Goal: Task Accomplishment & Management: Use online tool/utility

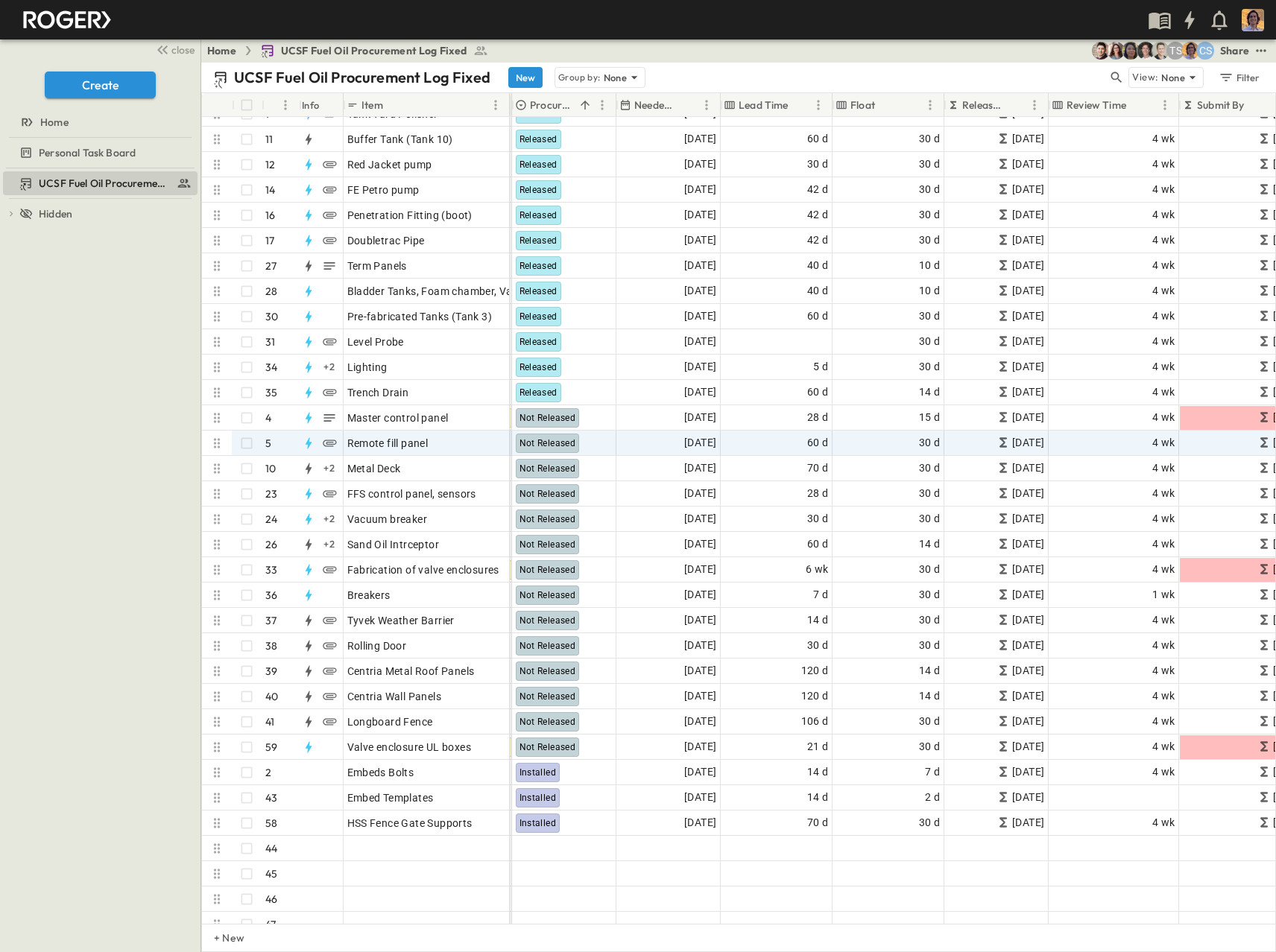
scroll to position [447, 582]
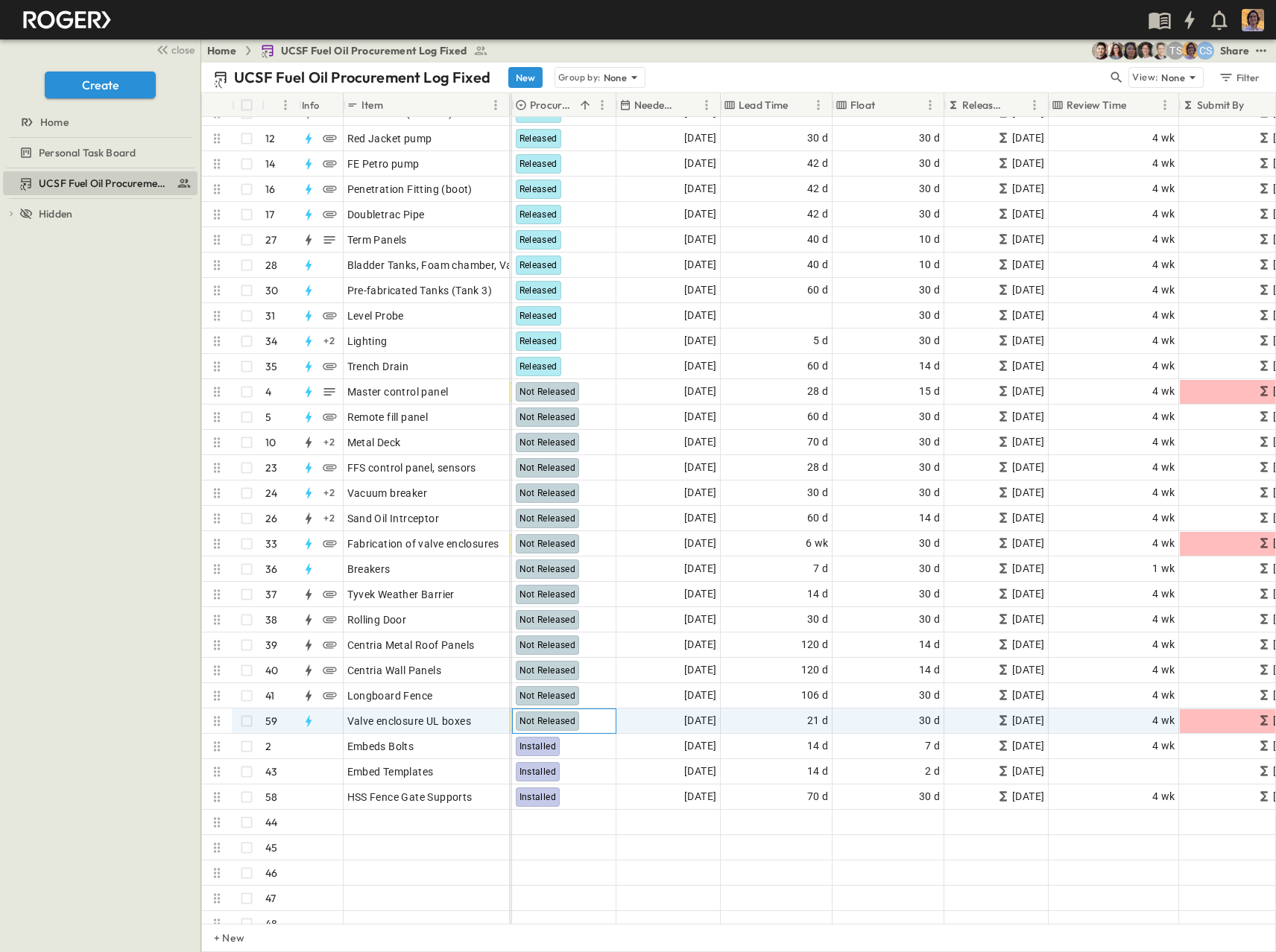
click at [558, 714] on div "Not Released" at bounding box center [548, 721] width 64 height 19
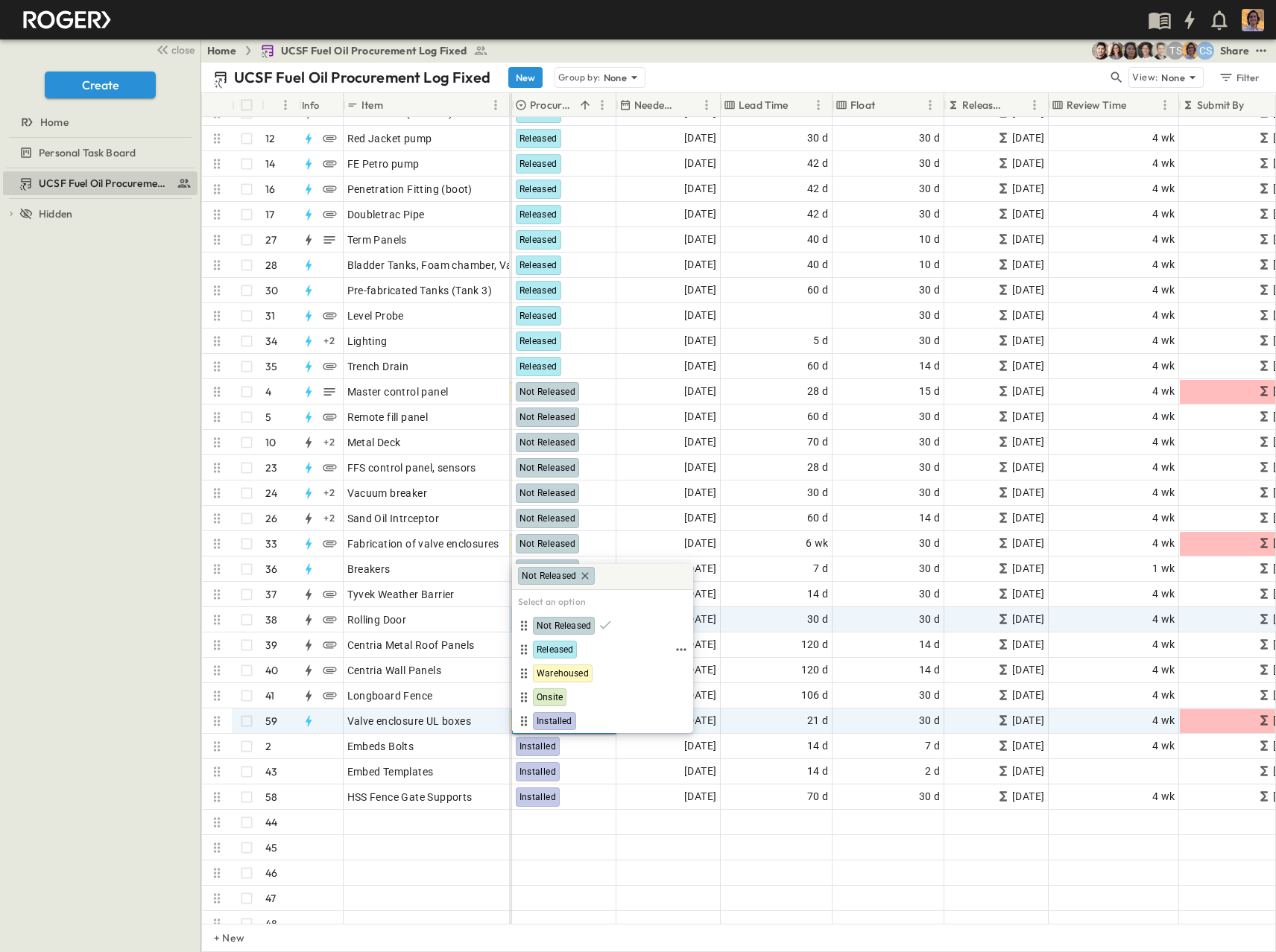
click at [567, 645] on span "Released" at bounding box center [554, 650] width 37 height 12
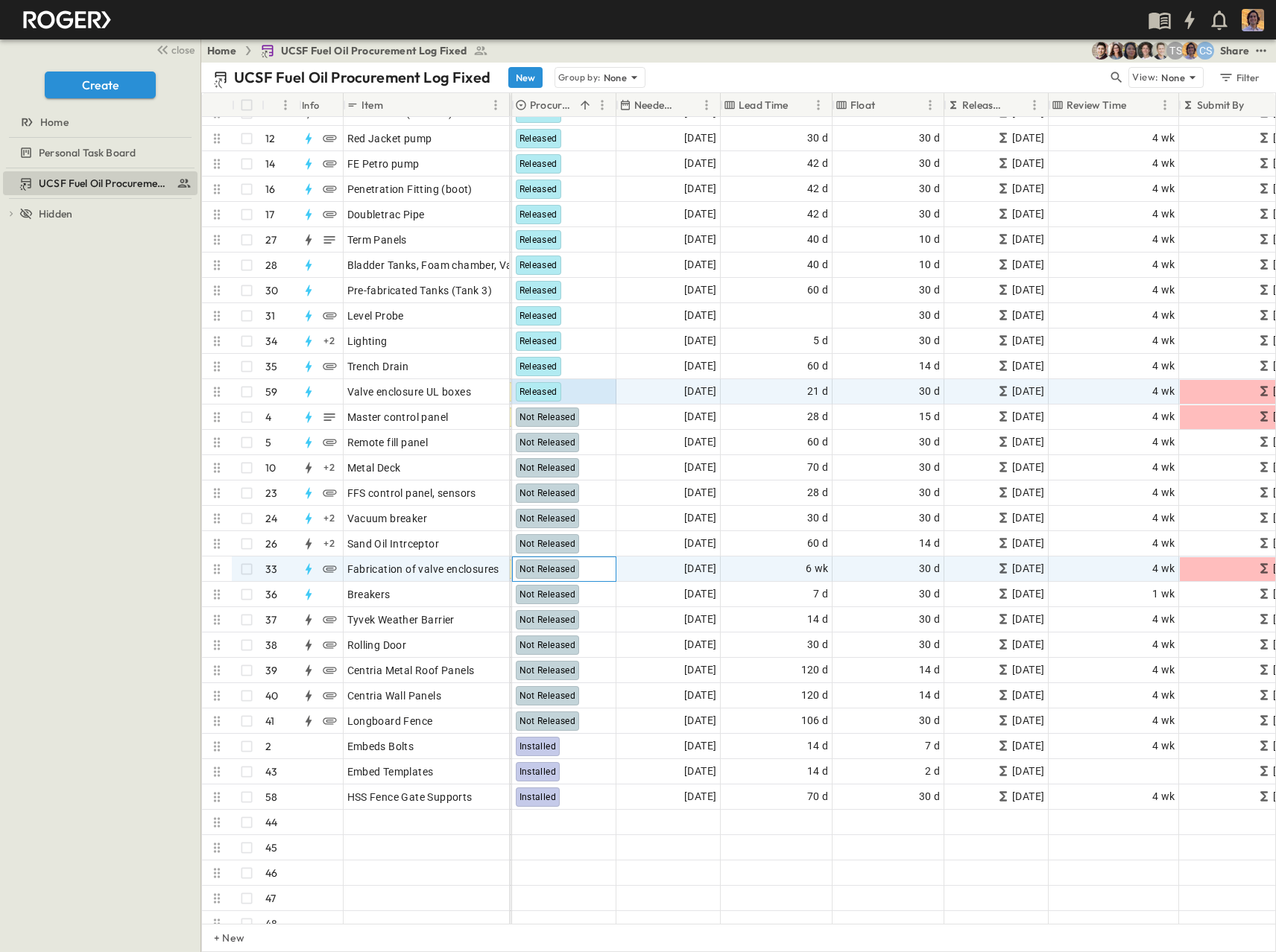
click at [562, 568] on span "Not Released" at bounding box center [547, 569] width 57 height 10
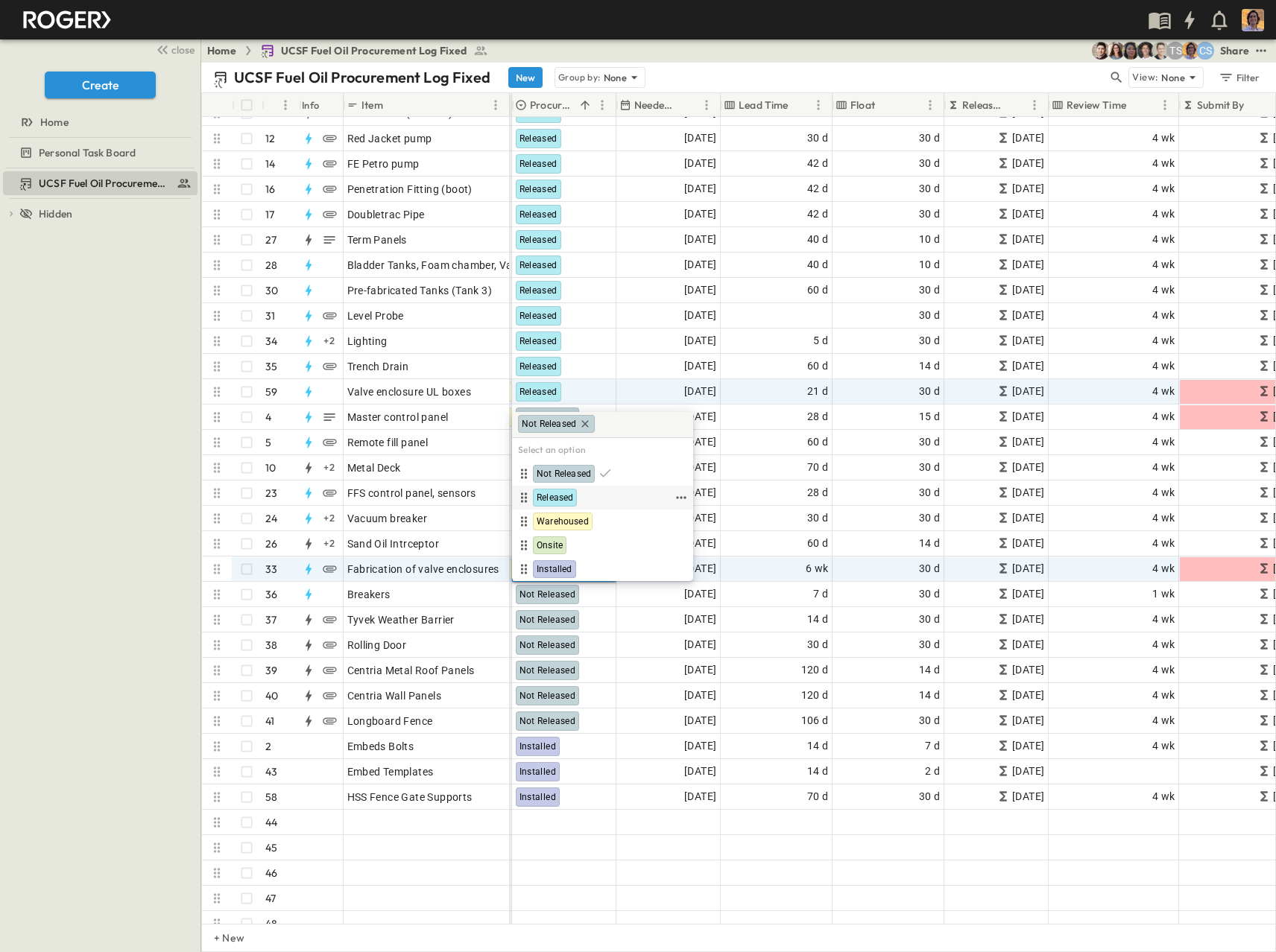
click at [569, 492] on span "Released" at bounding box center [554, 498] width 37 height 12
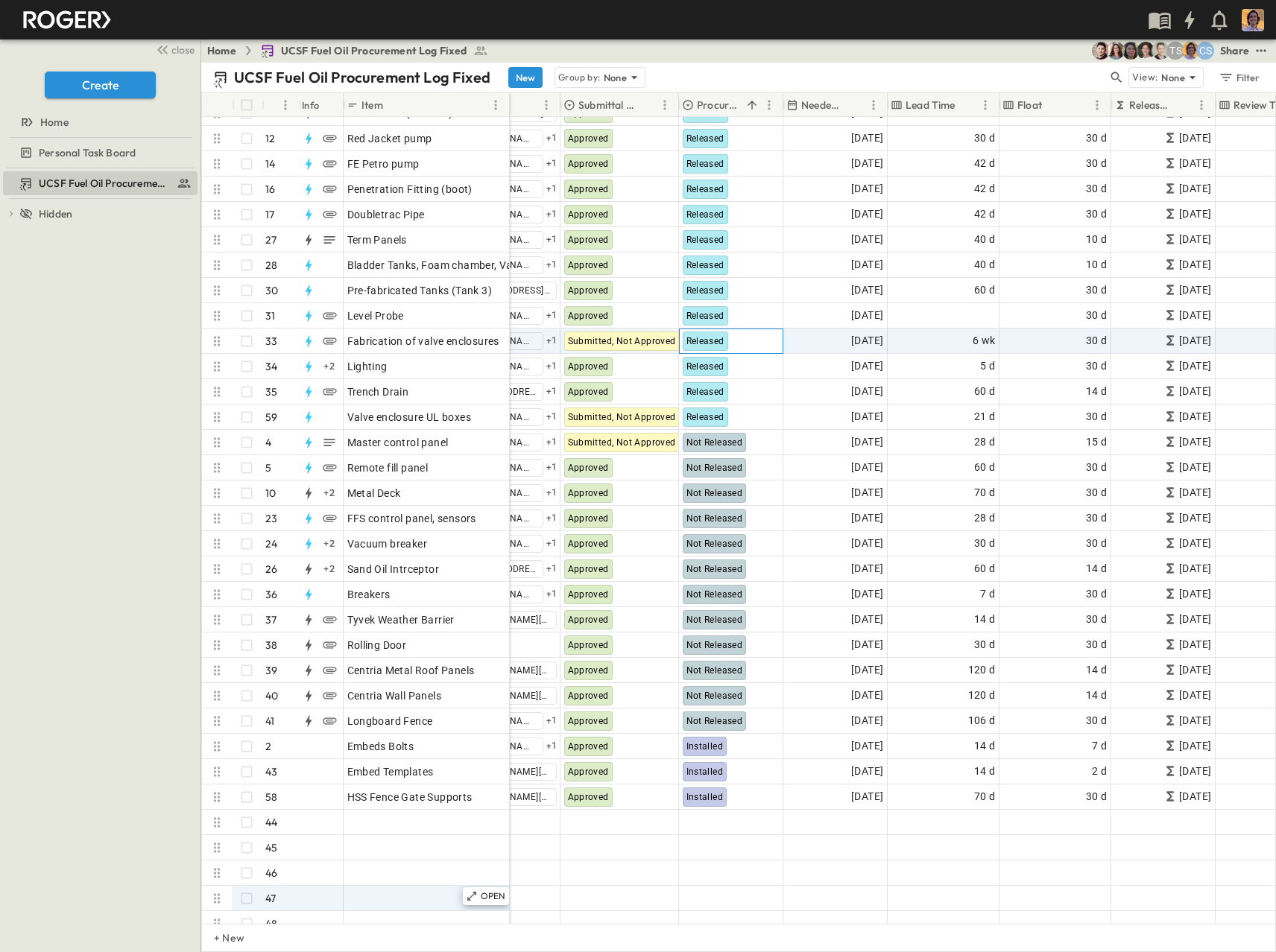
scroll to position [447, 420]
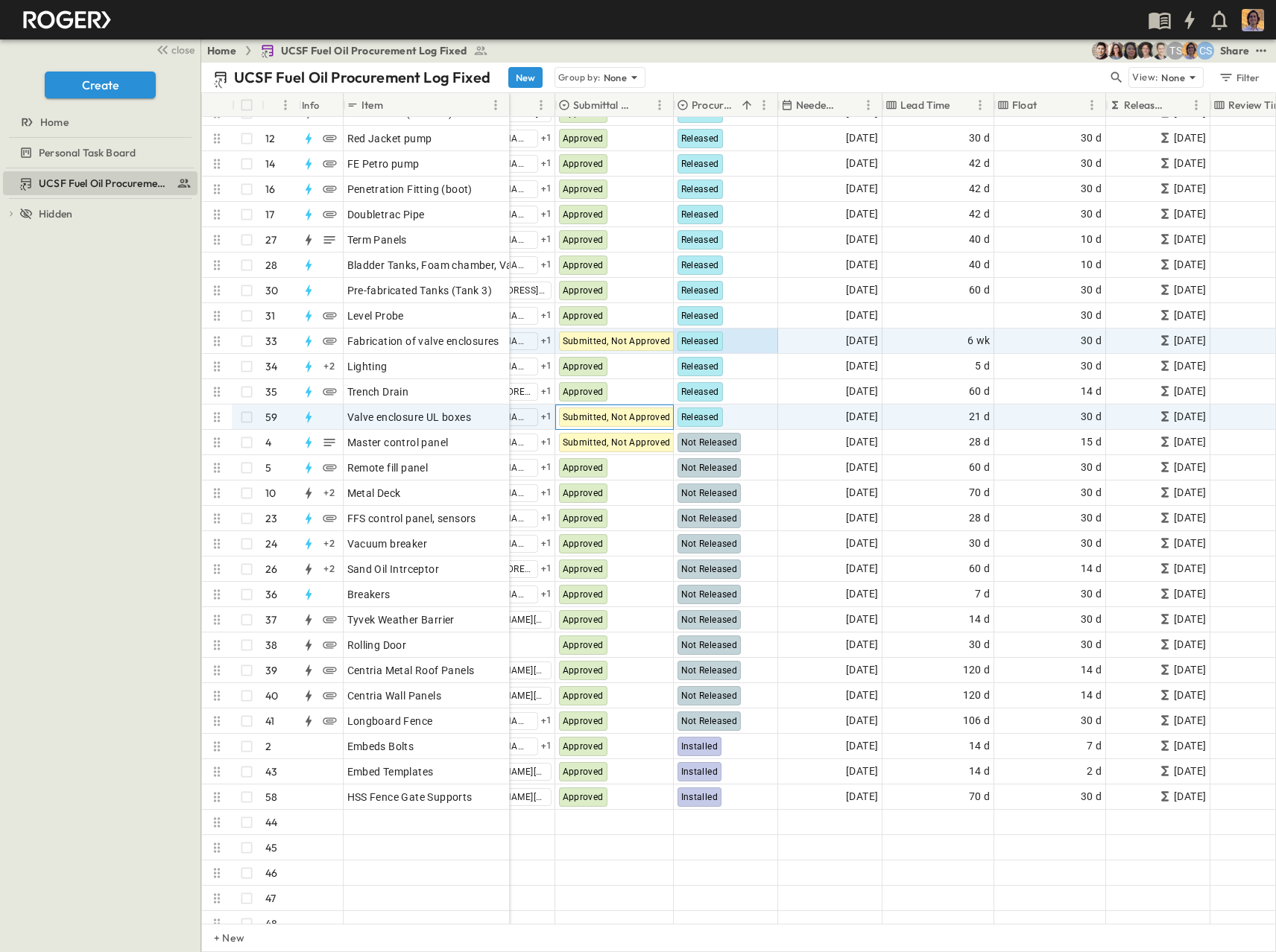
click at [584, 414] on span "Submitted, Not Approved" at bounding box center [616, 417] width 108 height 10
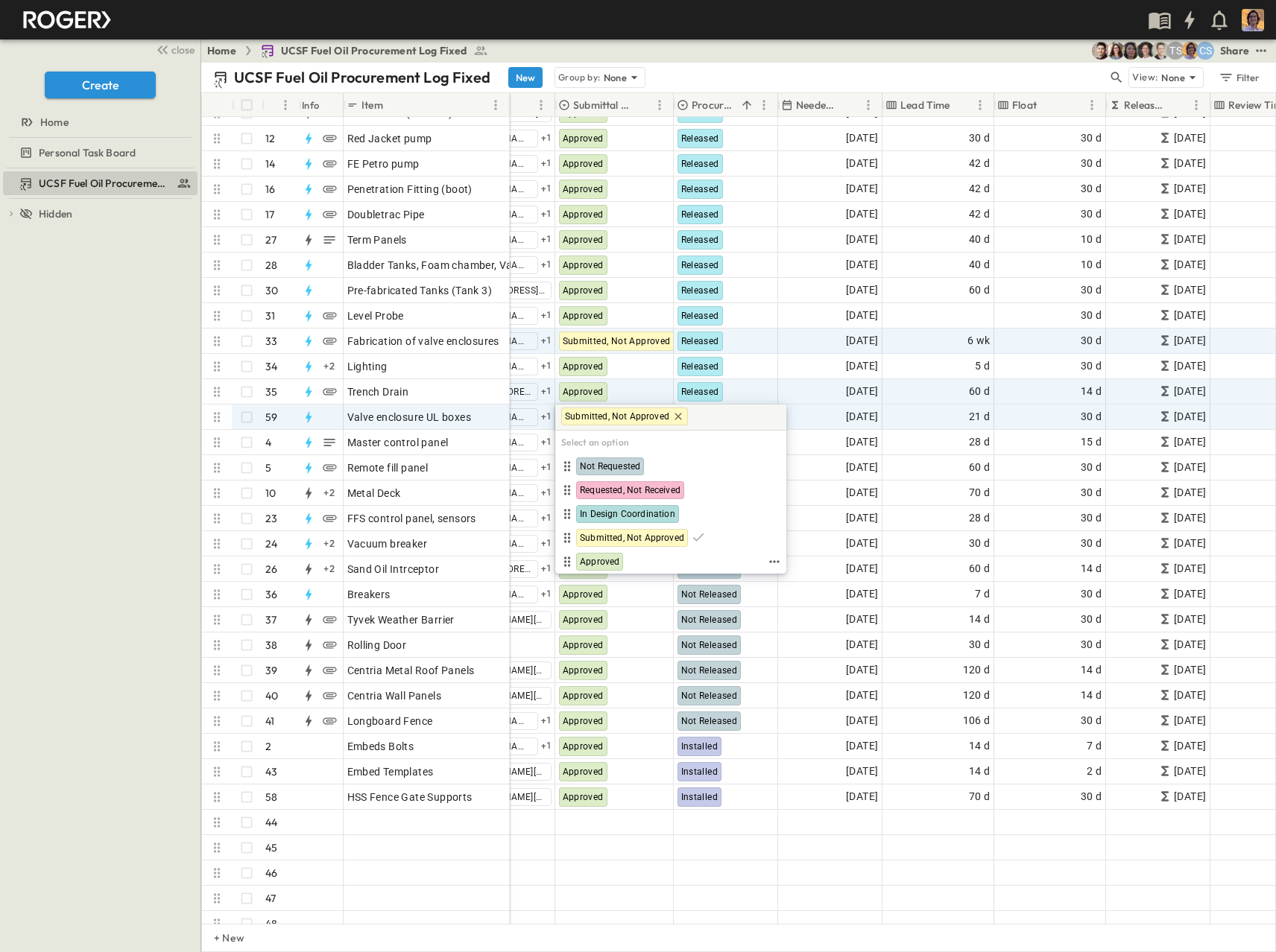
click at [594, 561] on span "Approved" at bounding box center [599, 562] width 39 height 12
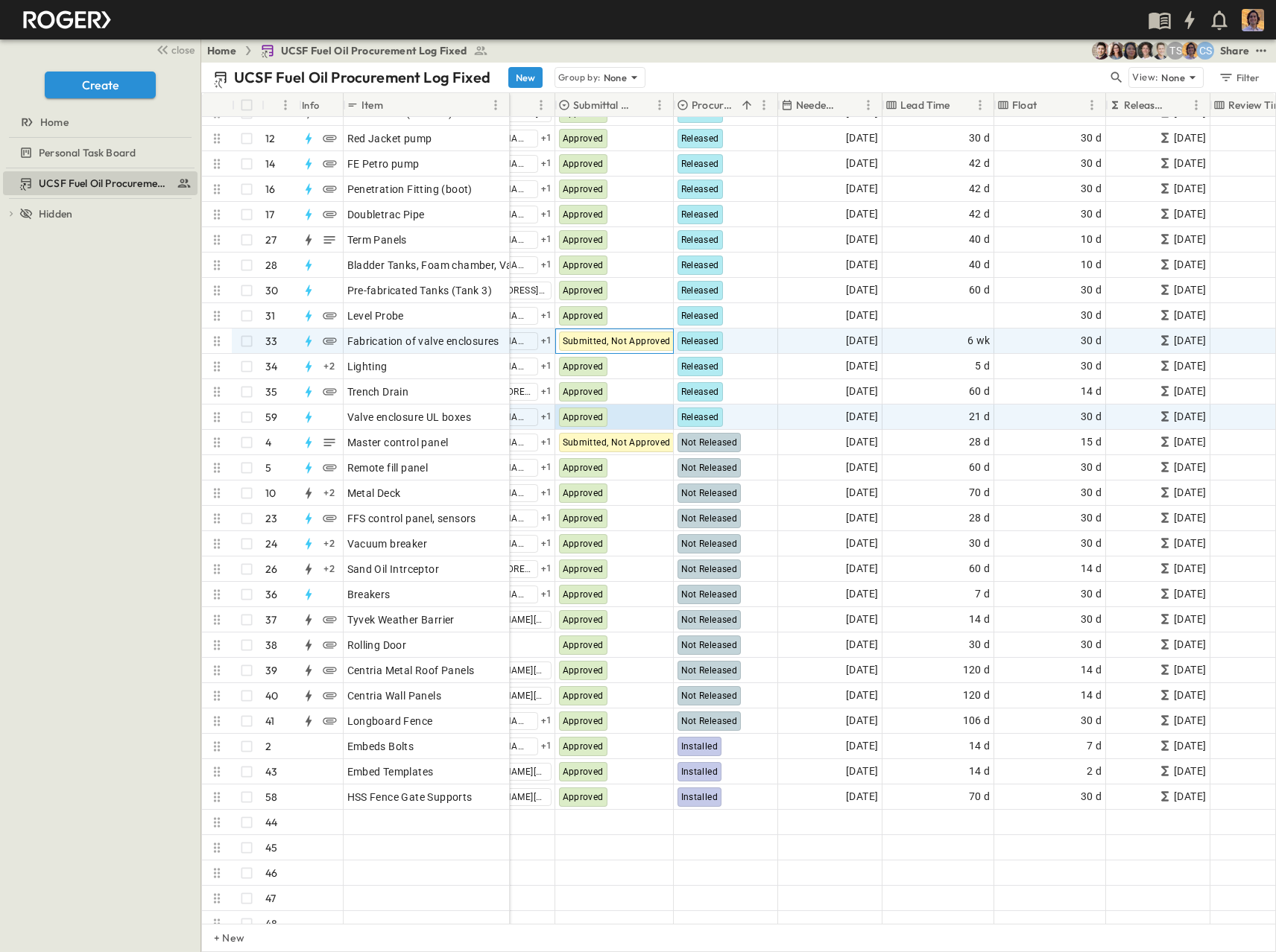
click at [603, 334] on div "Submitted, Not Approved" at bounding box center [616, 341] width 116 height 19
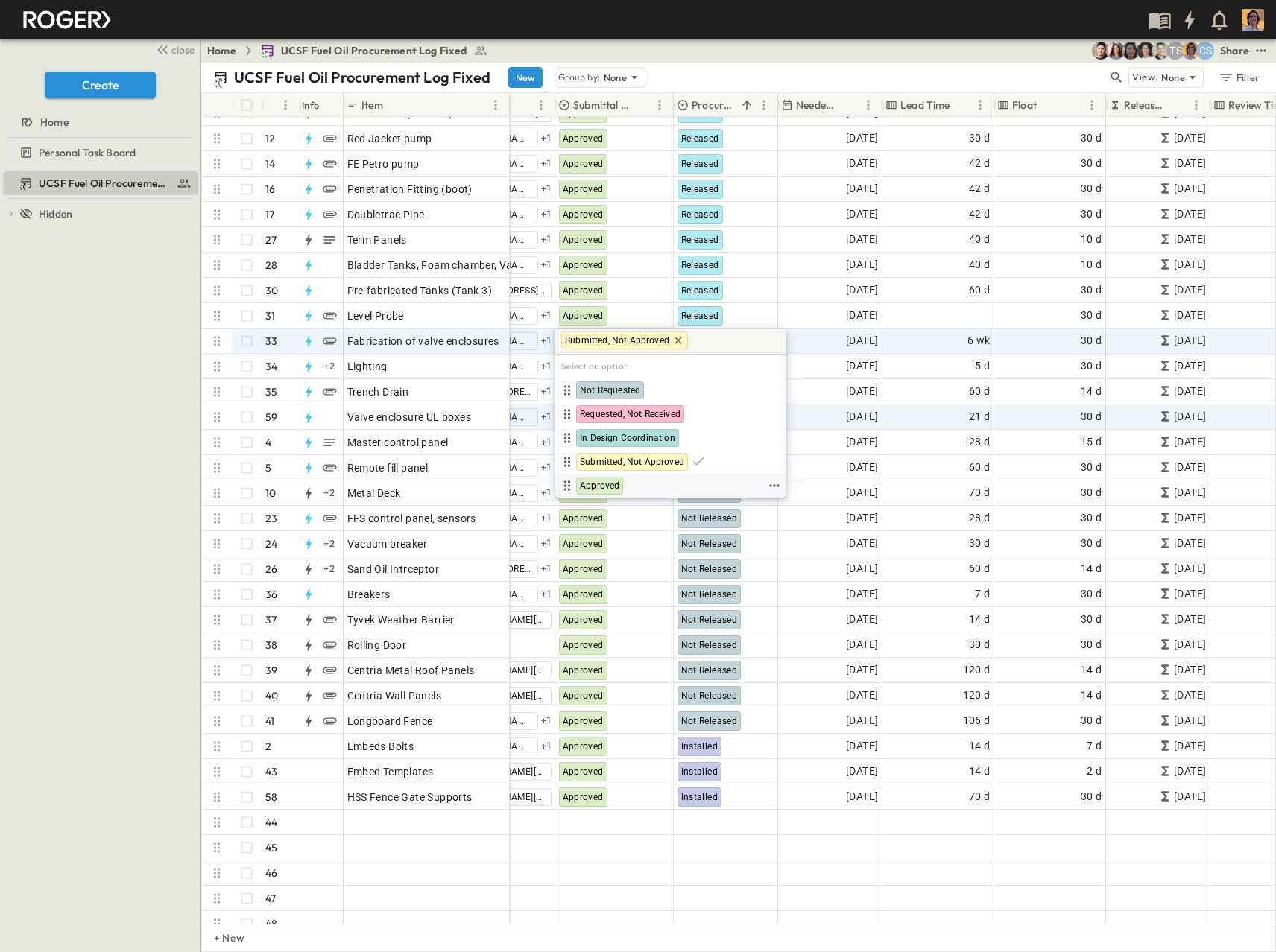
click at [594, 479] on div "Approved" at bounding box center [600, 486] width 47 height 18
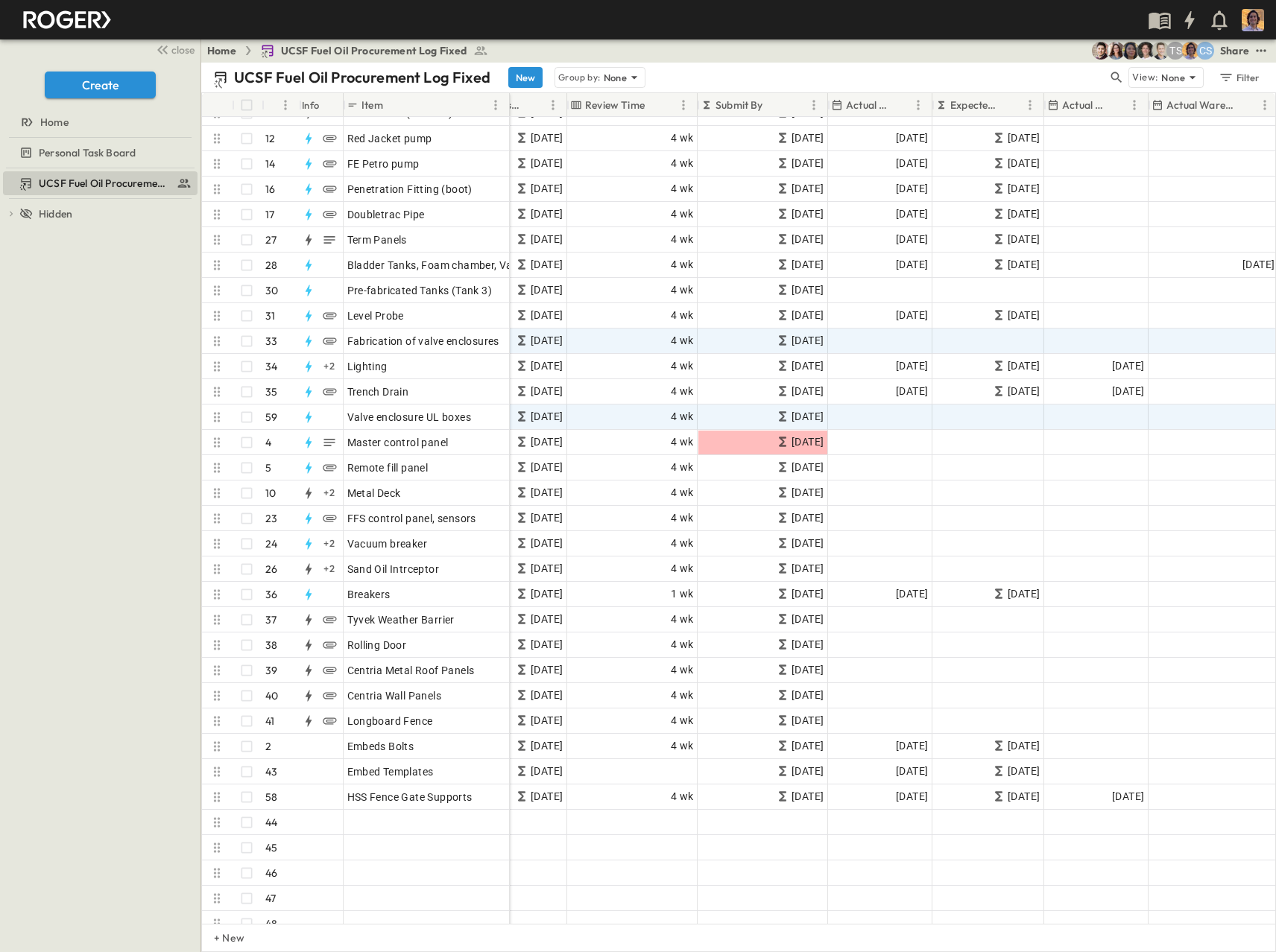
scroll to position [447, 1105]
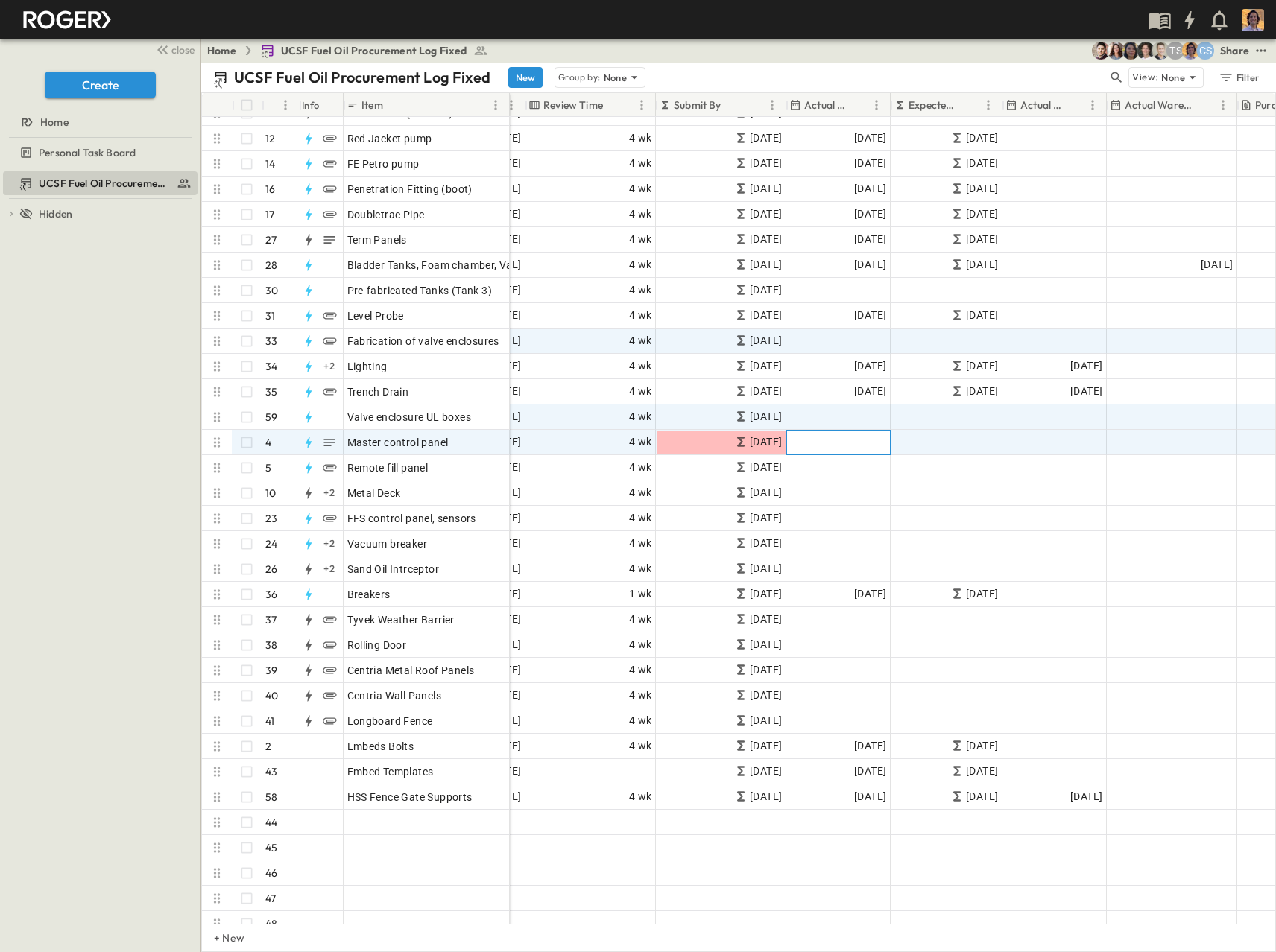
drag, startPoint x: 850, startPoint y: 446, endPoint x: 851, endPoint y: 431, distance: 15.0
click at [850, 446] on span "Add Date" at bounding box center [863, 442] width 44 height 15
click at [853, 416] on span "Add Date" at bounding box center [863, 417] width 44 height 15
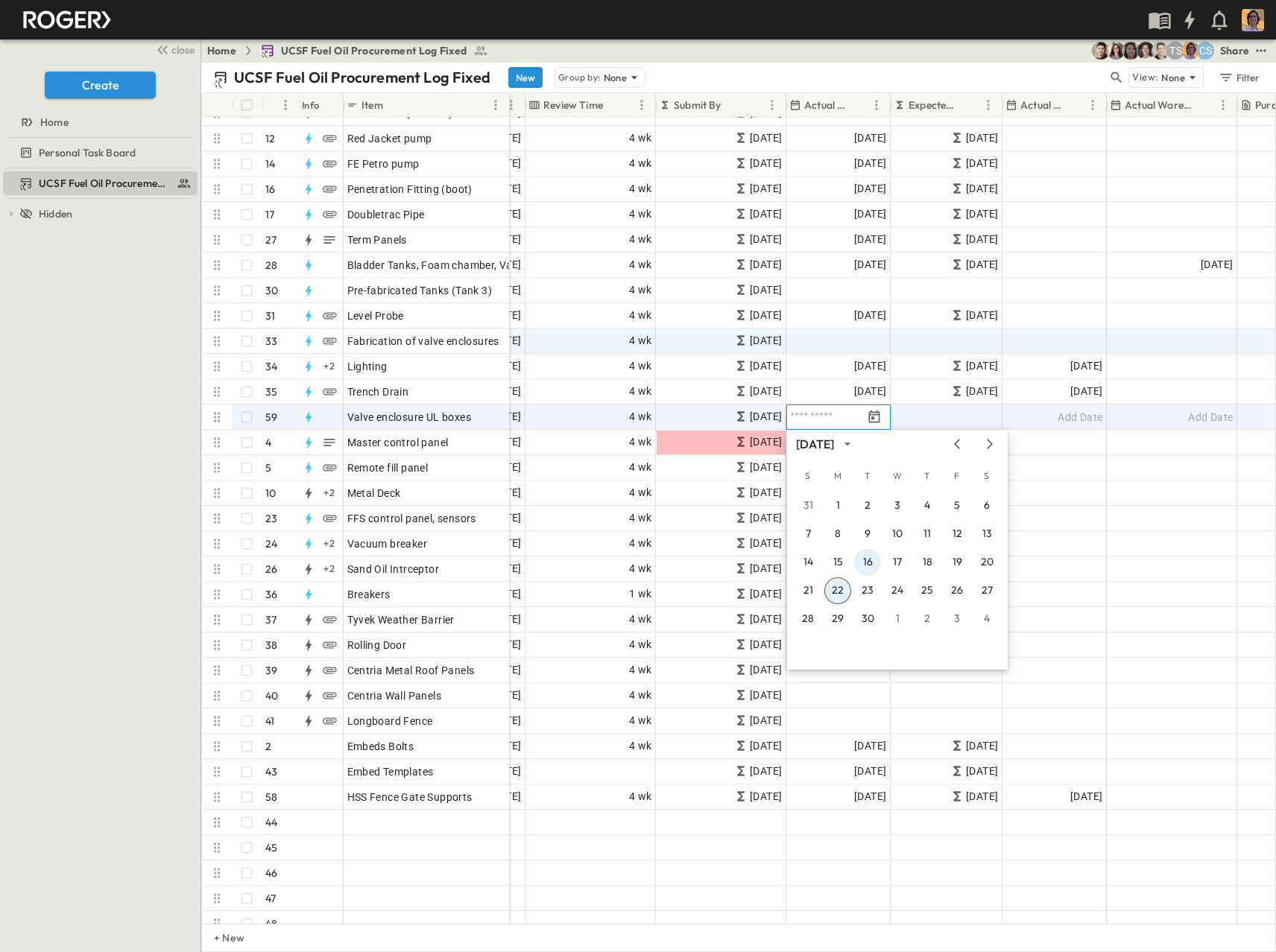
click at [863, 560] on button "16" at bounding box center [867, 562] width 27 height 27
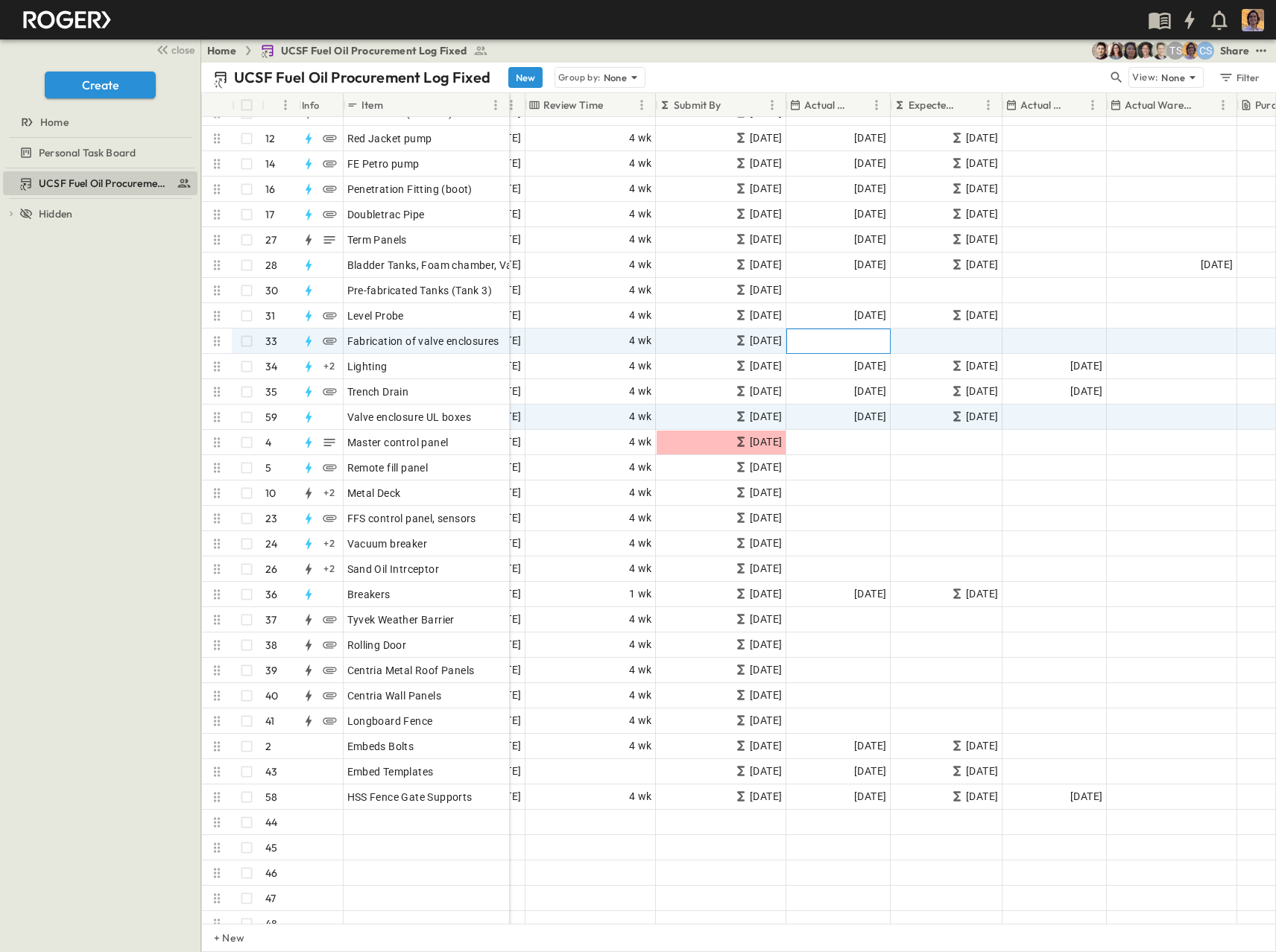
click at [825, 337] on div "Add Date" at bounding box center [838, 340] width 103 height 23
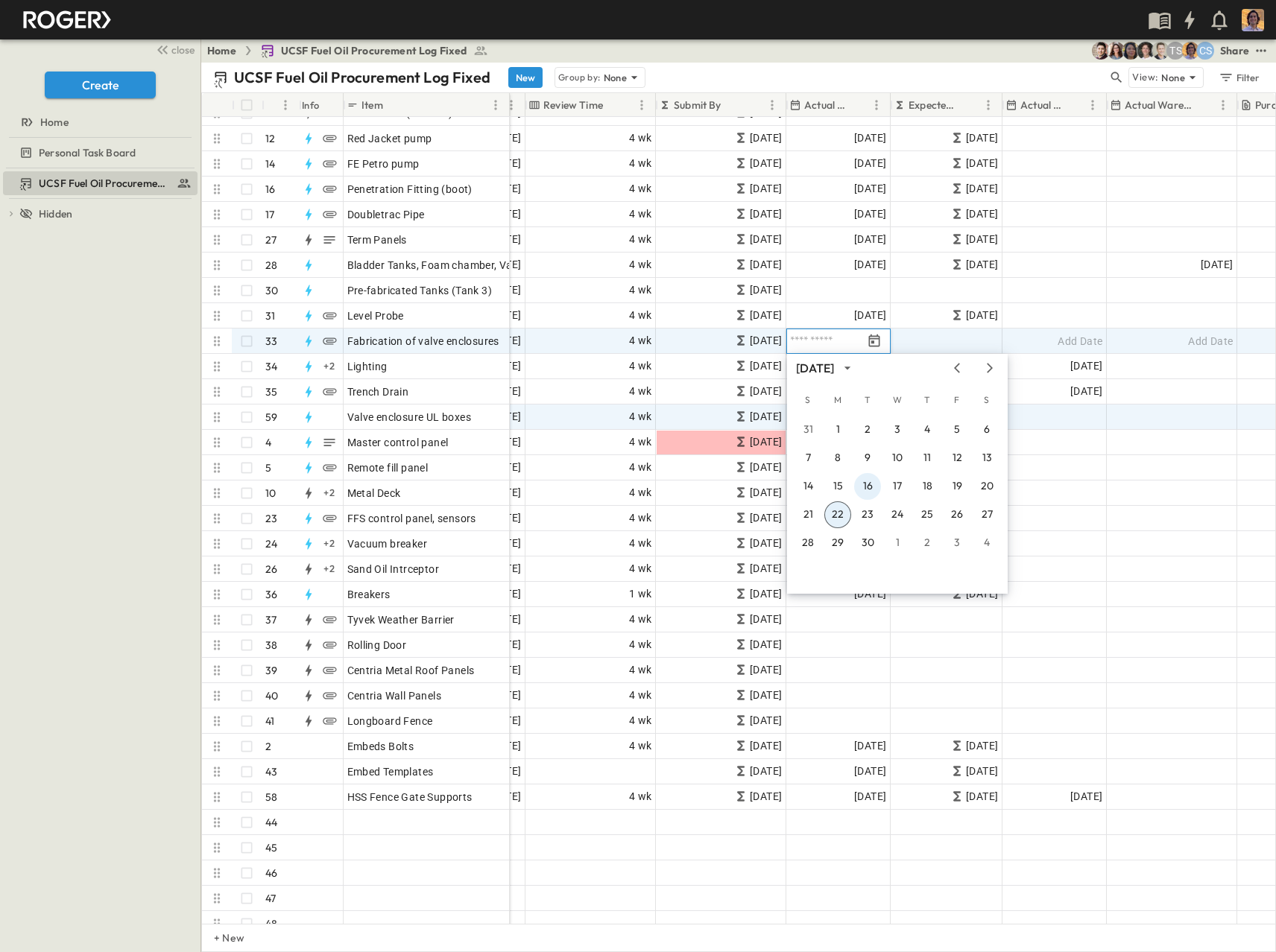
click at [867, 484] on button "16" at bounding box center [867, 486] width 27 height 27
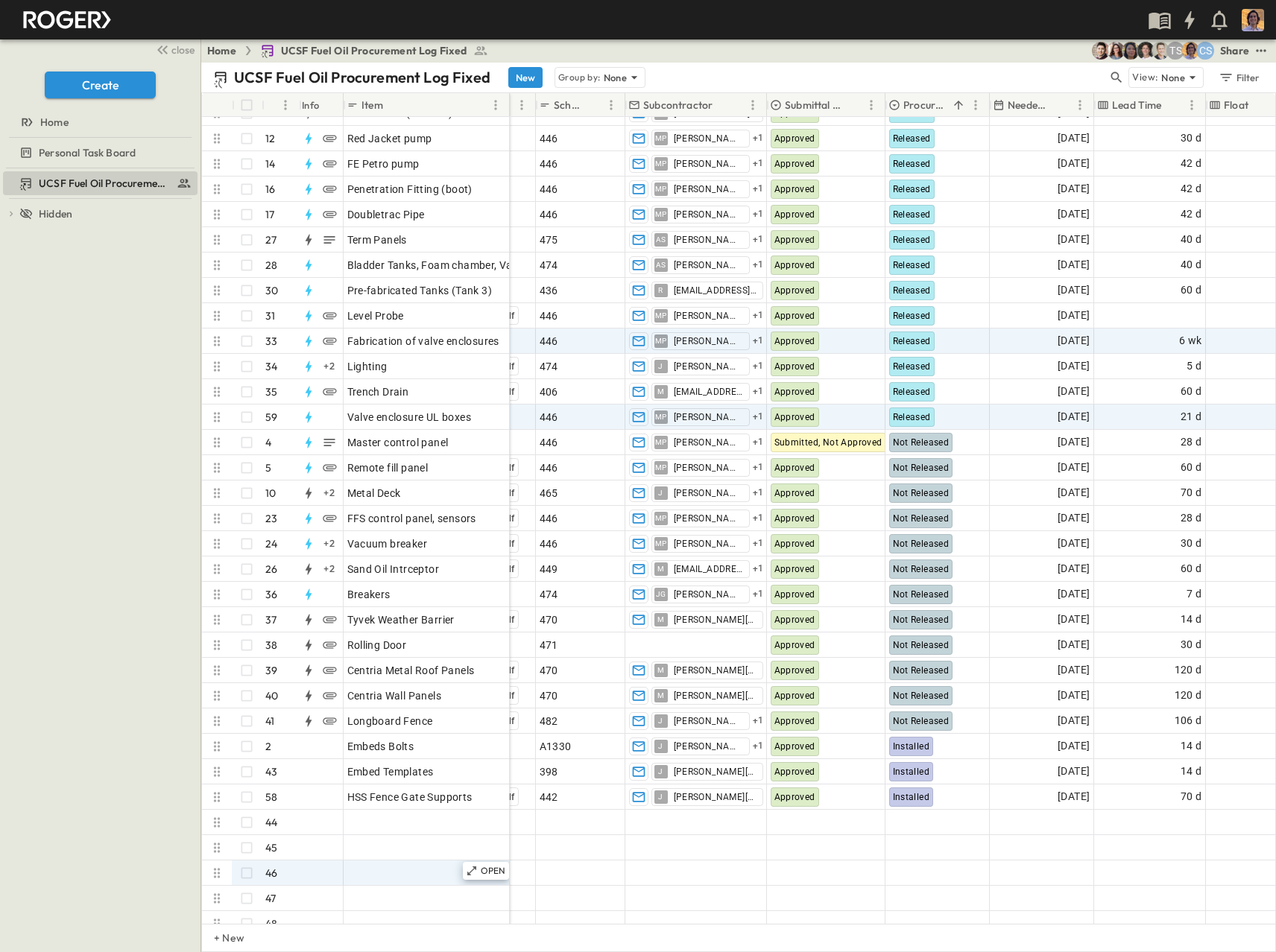
scroll to position [447, 213]
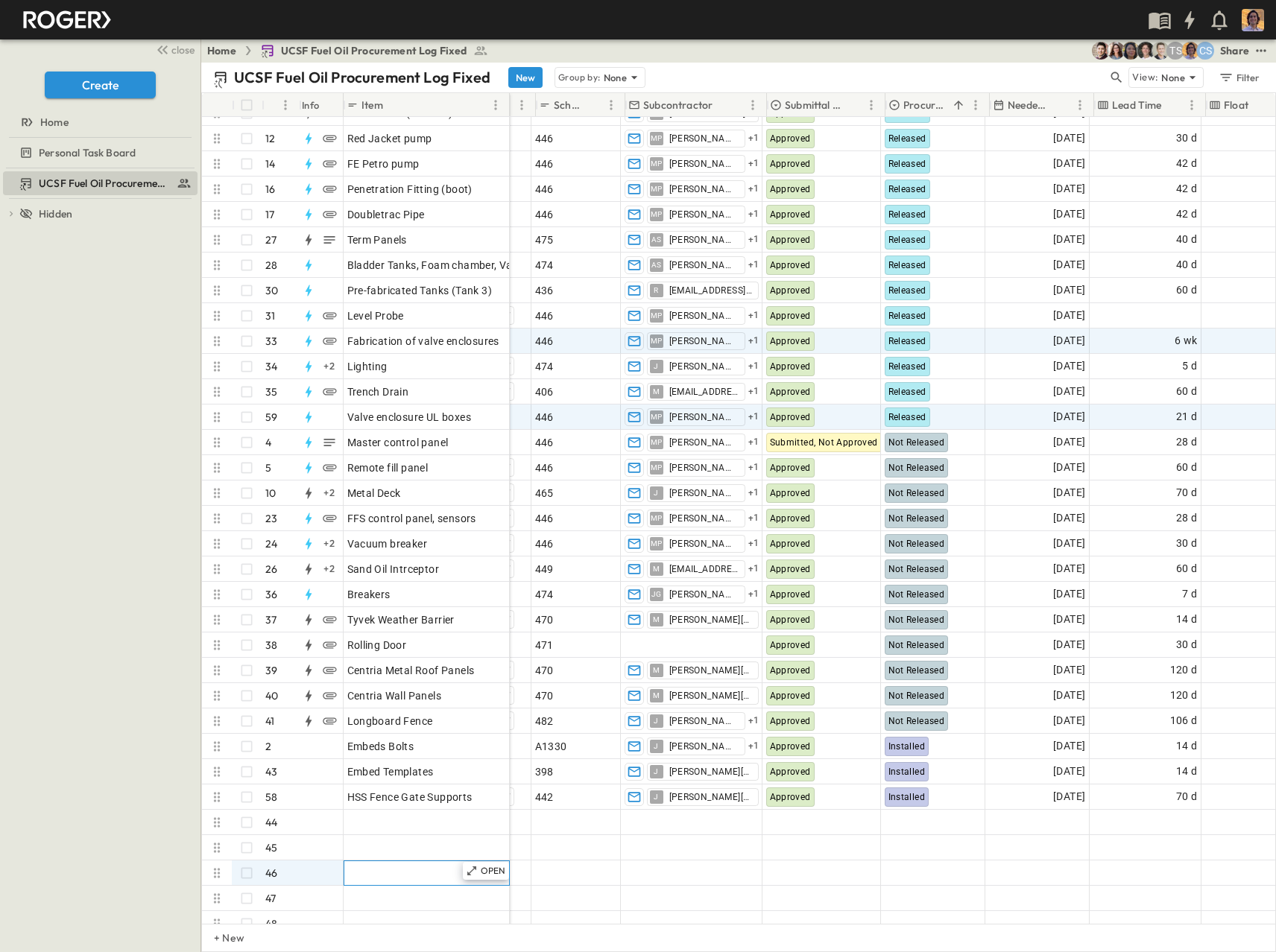
click at [393, 885] on div "OPEN Enter Material" at bounding box center [426, 873] width 166 height 25
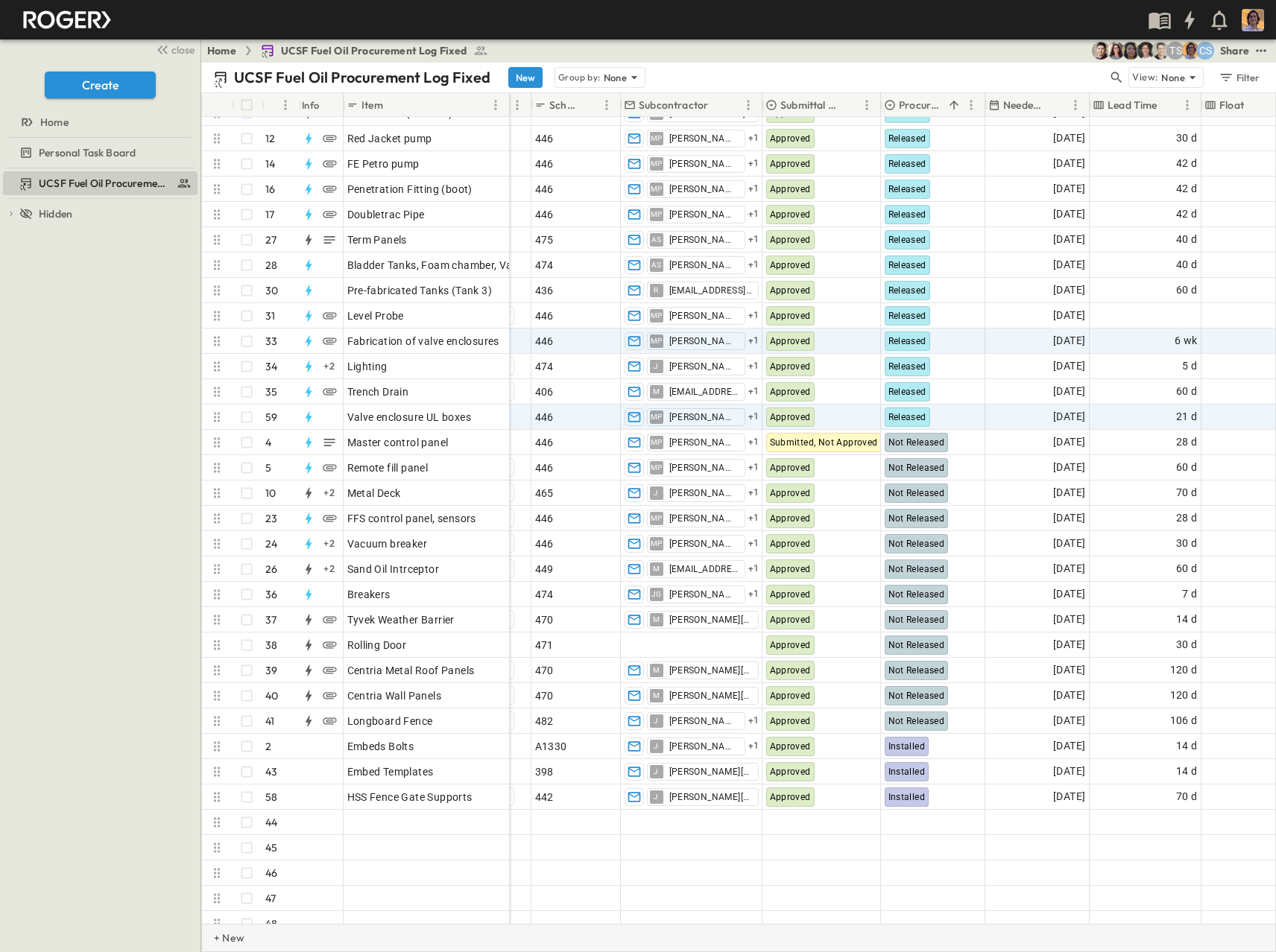
drag, startPoint x: 367, startPoint y: 928, endPoint x: 352, endPoint y: 925, distance: 15.3
click at [352, 925] on div "+ New" at bounding box center [738, 938] width 1075 height 29
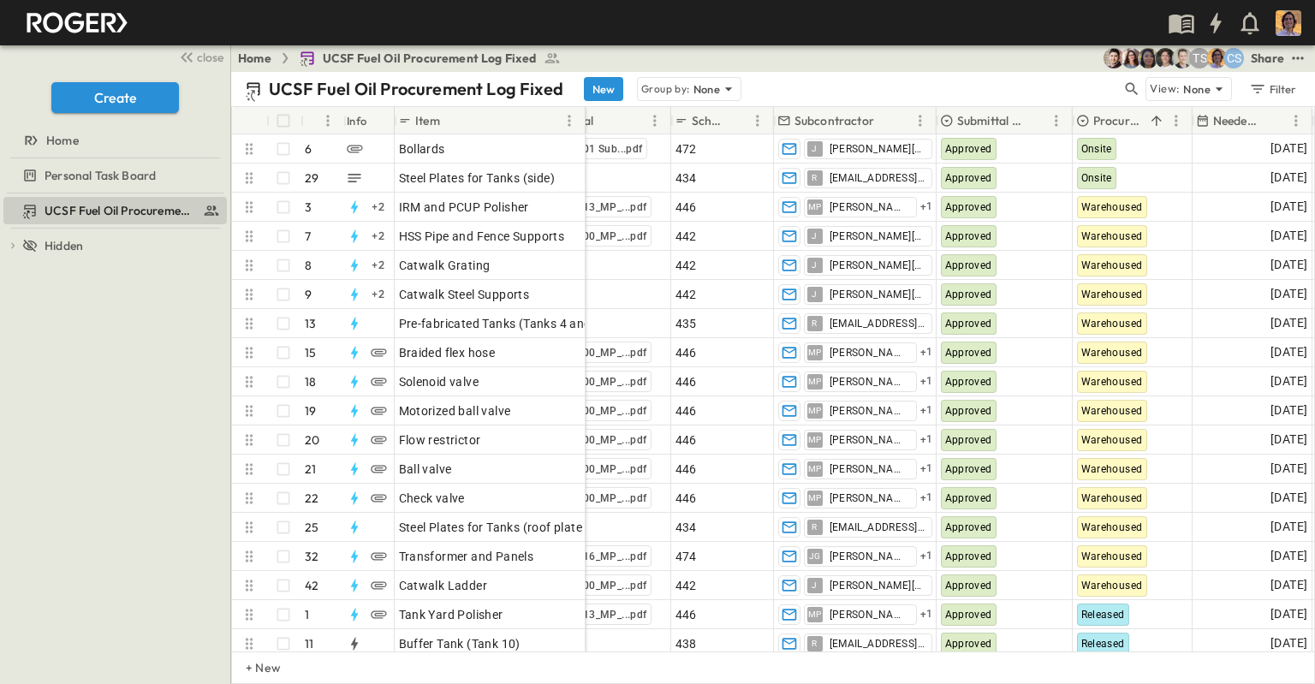
scroll to position [0, 184]
